Goal: Information Seeking & Learning: Learn about a topic

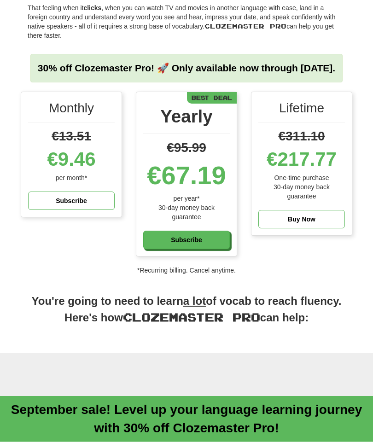
scroll to position [89, 0]
click at [271, 91] on div "30% off Clozemaster Pro! 🚀 Only available now through [DATE]." at bounding box center [186, 77] width 331 height 28
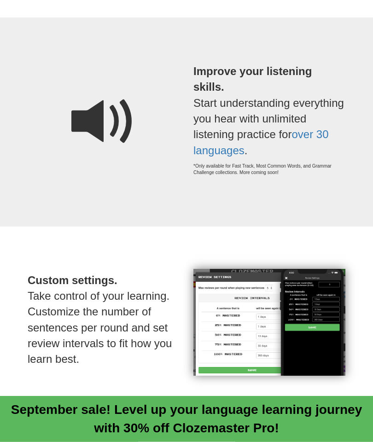
scroll to position [807, 0]
click at [265, 149] on link "over 30 languages" at bounding box center [260, 142] width 135 height 28
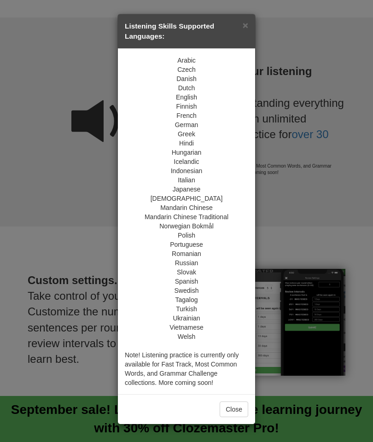
click at [27, 291] on div "× Listening Skills Supported Languages: Arabic Czech Danish Dutch English Finni…" at bounding box center [186, 221] width 373 height 442
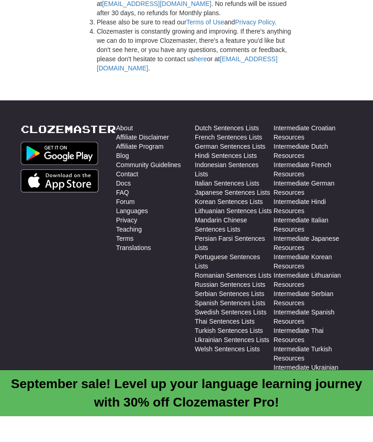
scroll to position [2745, 0]
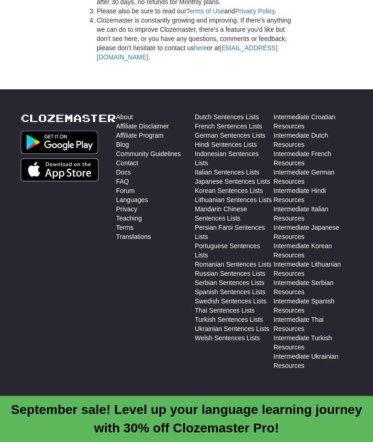
click at [252, 131] on link "German Sentences Lists" at bounding box center [230, 135] width 70 height 9
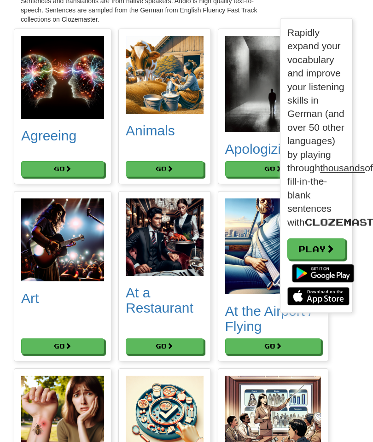
scroll to position [178, 0]
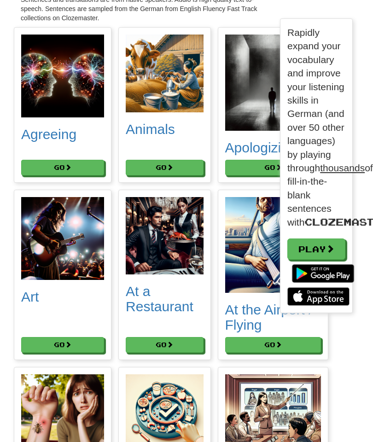
click at [343, 287] on img at bounding box center [322, 274] width 71 height 28
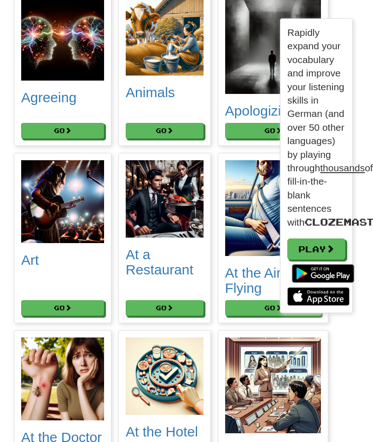
click at [334, 306] on img at bounding box center [318, 296] width 62 height 18
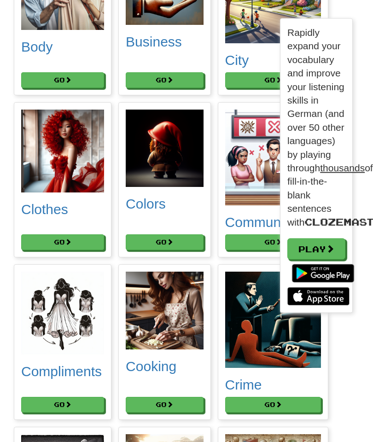
scroll to position [777, 0]
